Goal: Information Seeking & Learning: Learn about a topic

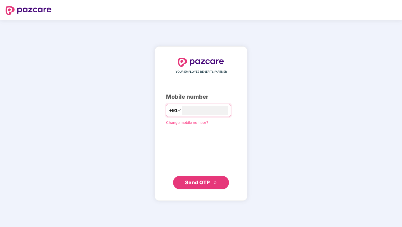
type input "**********"
click at [200, 188] on button "Send OTP" at bounding box center [201, 182] width 56 height 13
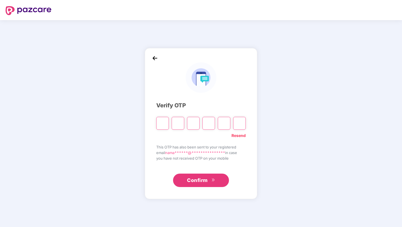
paste input "*"
type input "*"
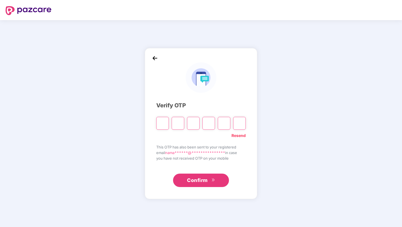
type input "*"
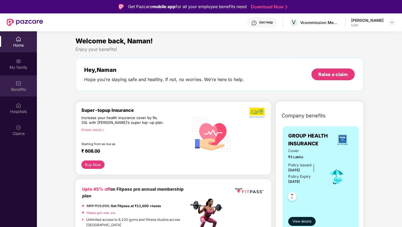
click at [21, 91] on div "Benefits" at bounding box center [18, 90] width 37 height 6
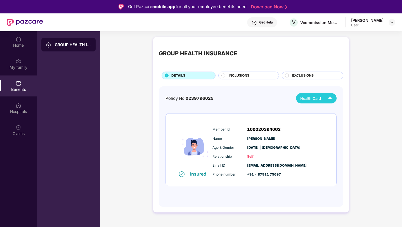
click at [315, 99] on span "Health Card" at bounding box center [310, 99] width 21 height 6
click at [224, 76] on circle at bounding box center [224, 76] width 4 height 4
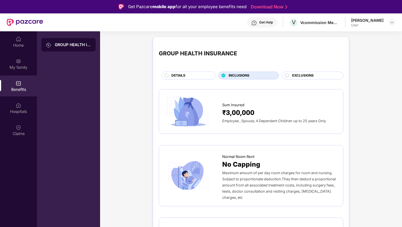
click at [286, 76] on circle at bounding box center [287, 76] width 4 height 4
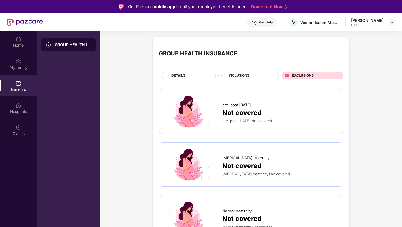
click at [169, 75] on div "DETAILS" at bounding box center [191, 76] width 44 height 6
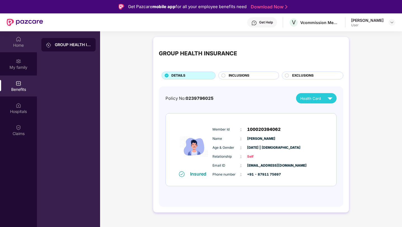
click at [26, 39] on div "Home" at bounding box center [18, 41] width 37 height 21
